Goal: Information Seeking & Learning: Compare options

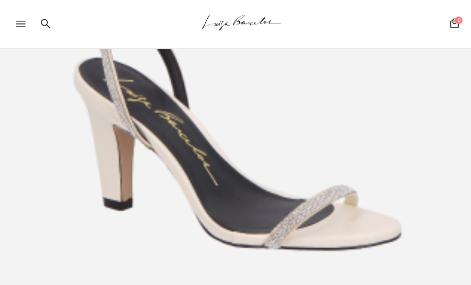
scroll to position [330, 0]
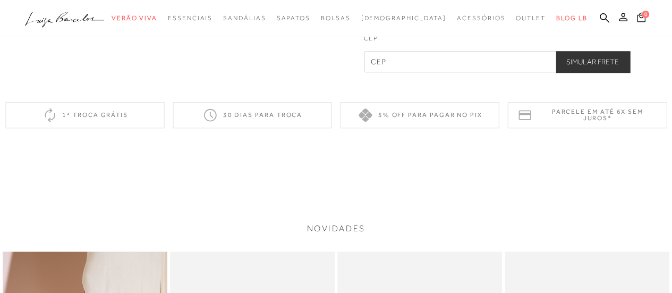
scroll to position [482, 0]
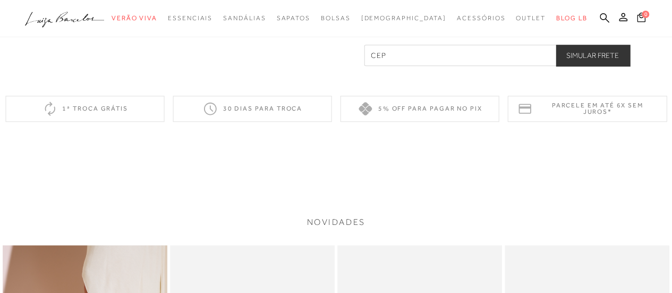
drag, startPoint x: 675, startPoint y: 29, endPoint x: 680, endPoint y: 114, distance: 85.1
